Goal: Transaction & Acquisition: Purchase product/service

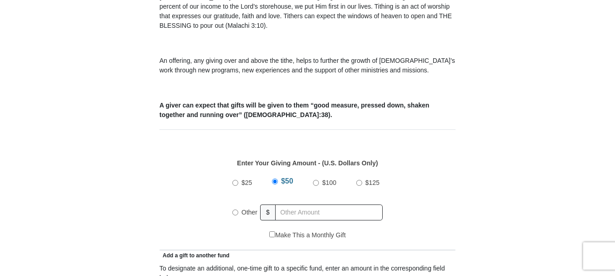
scroll to position [319, 0]
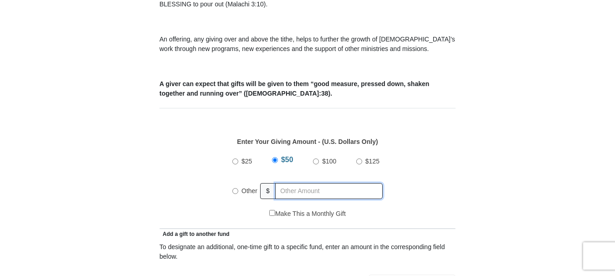
radio input "true"
click at [306, 183] on input "text" at bounding box center [330, 191] width 104 height 16
type input "60"
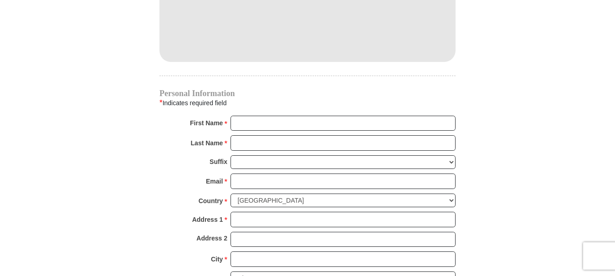
scroll to position [865, 0]
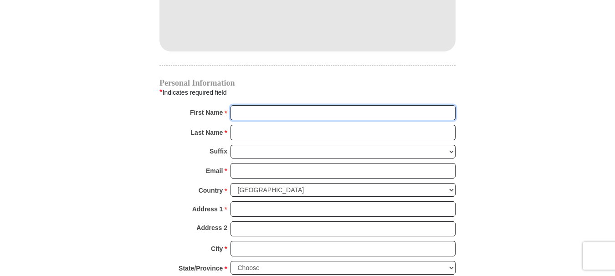
click at [280, 105] on input "First Name *" at bounding box center [342, 112] width 225 height 15
type input "Amay and [DEMOGRAPHIC_DATA]"
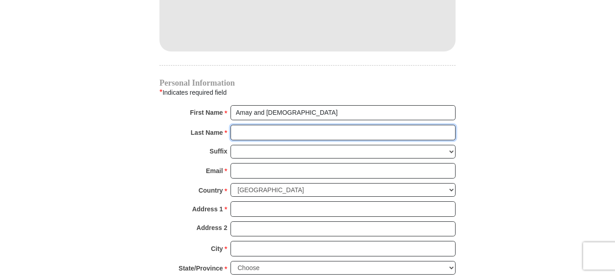
click at [283, 125] on input "Last Name *" at bounding box center [342, 132] width 225 height 15
type input "[PERSON_NAME]"
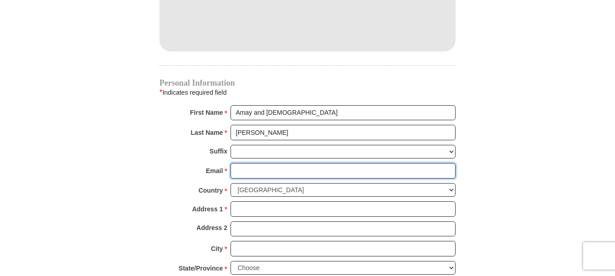
type input "[EMAIL_ADDRESS][DOMAIN_NAME]"
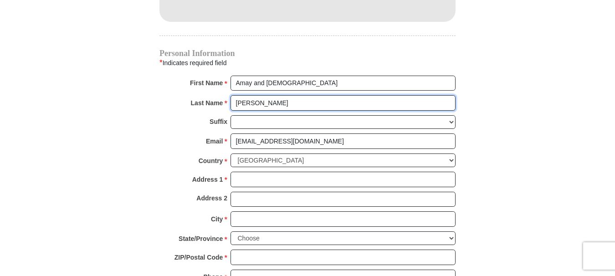
scroll to position [911, 0]
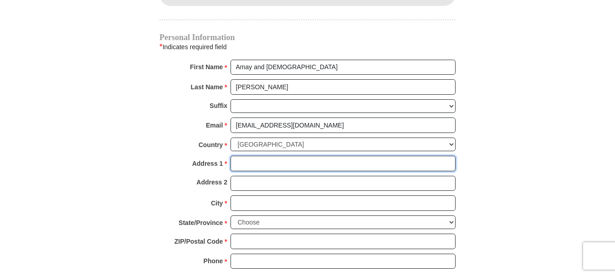
click at [248, 156] on input "Address 1 *" at bounding box center [342, 163] width 225 height 15
type input "[STREET_ADDRESS]"
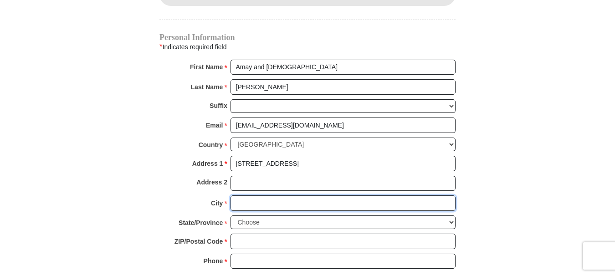
click at [283, 195] on input "City *" at bounding box center [342, 202] width 225 height 15
type input "[GEOGRAPHIC_DATA]"
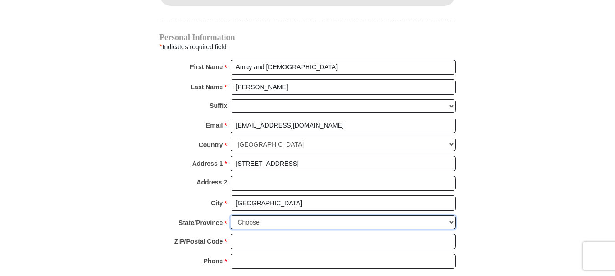
click at [275, 215] on select "Choose [US_STATE] [US_STATE] [US_STATE] [US_STATE] [US_STATE] Armed Forces Amer…" at bounding box center [342, 222] width 225 height 14
select select "FL"
click at [230, 215] on select "Choose [US_STATE] [US_STATE] [US_STATE] [US_STATE] [US_STATE] Armed Forces Amer…" at bounding box center [342, 222] width 225 height 14
click at [266, 234] on input "ZIP/Postal Code *" at bounding box center [342, 241] width 225 height 15
type input "32258"
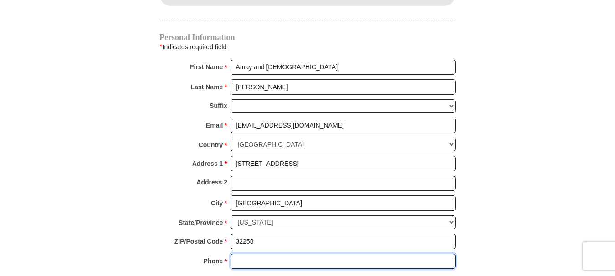
click at [251, 254] on input "Phone * *" at bounding box center [342, 261] width 225 height 15
type input "9046736456"
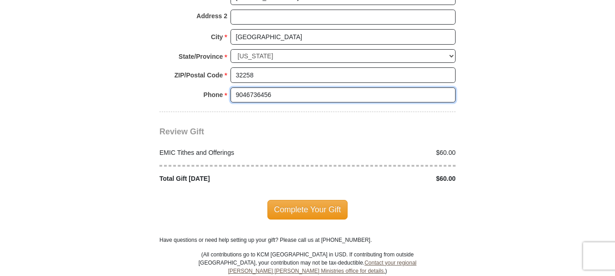
scroll to position [1093, 0]
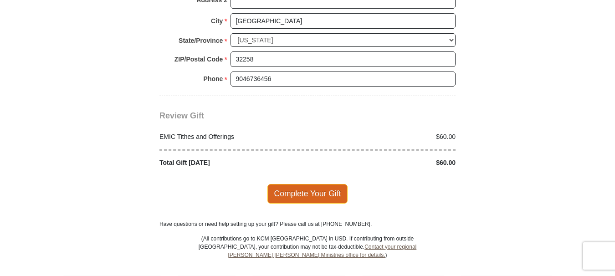
click at [310, 184] on span "Complete Your Gift" at bounding box center [307, 193] width 81 height 19
